Goal: Check status: Check status

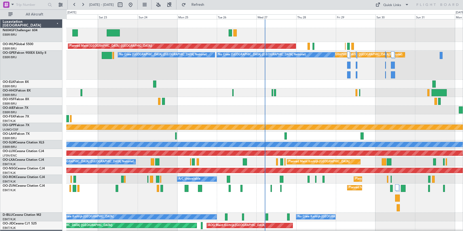
click at [40, 72] on div "OO-GPE Falcon 900EX EASy II EBBR/BRU [GEOGRAPHIC_DATA] ([GEOGRAPHIC_DATA])" at bounding box center [31, 65] width 62 height 29
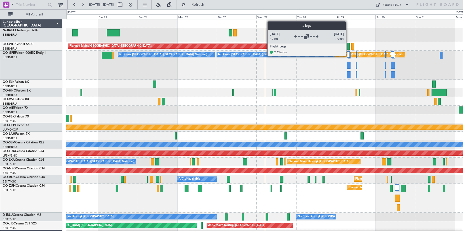
click at [348, 55] on div at bounding box center [348, 54] width 3 height 6
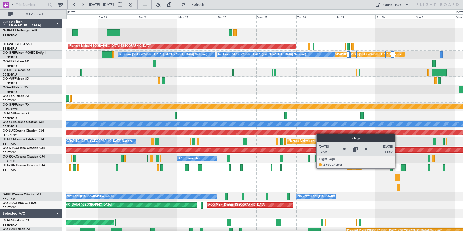
click at [397, 168] on div at bounding box center [397, 167] width 4 height 6
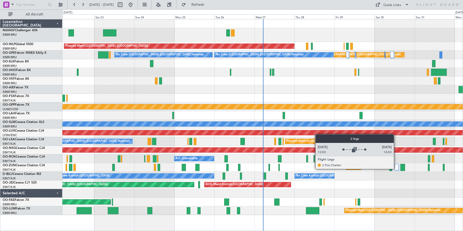
click at [396, 169] on div at bounding box center [396, 167] width 4 height 6
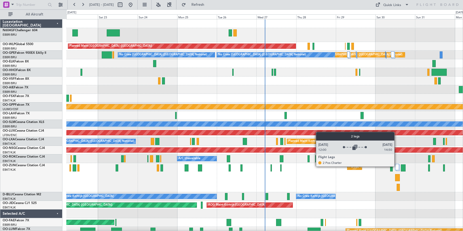
click at [397, 166] on div at bounding box center [397, 167] width 4 height 6
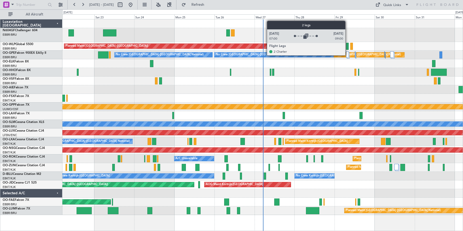
click at [348, 55] on div at bounding box center [347, 54] width 3 height 6
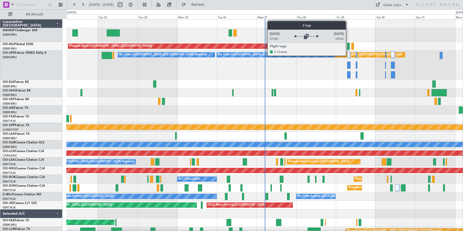
click at [348, 55] on div at bounding box center [348, 54] width 3 height 6
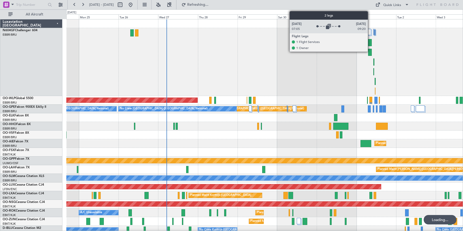
click at [370, 33] on div at bounding box center [369, 32] width 3 height 6
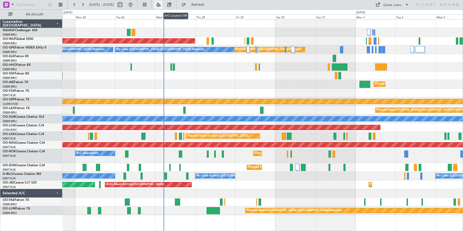
click at [163, 4] on button at bounding box center [158, 5] width 8 height 8
